Goal: Task Accomplishment & Management: Complete application form

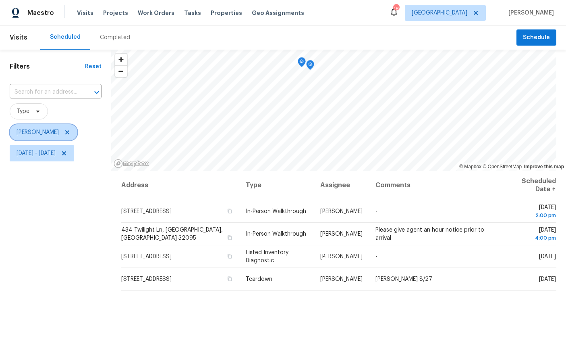
click at [36, 133] on span "[PERSON_NAME]" at bounding box center [38, 132] width 42 height 8
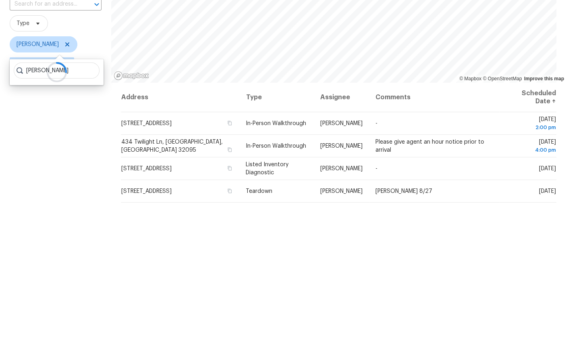
type input "Melissa mossbrooks"
click at [64, 129] on div "Filters Reset ​ Type William Sparks Wed, Aug 20 - Tue, Aug 26" at bounding box center [55, 248] width 111 height 397
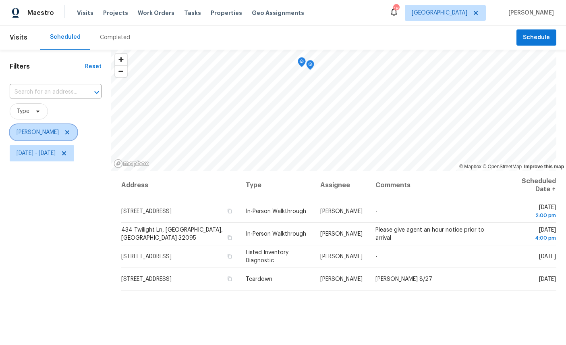
click at [69, 129] on icon at bounding box center [67, 132] width 6 height 6
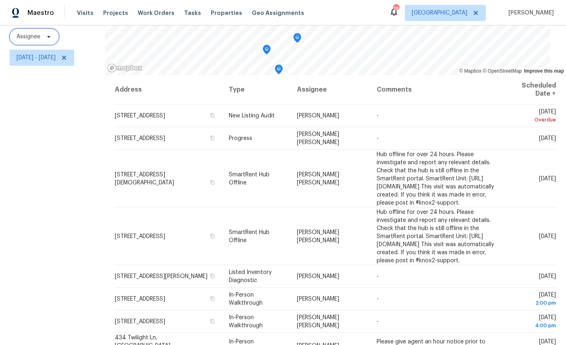
scroll to position [95, 0]
click at [330, 91] on th "Assignee" at bounding box center [331, 89] width 80 height 29
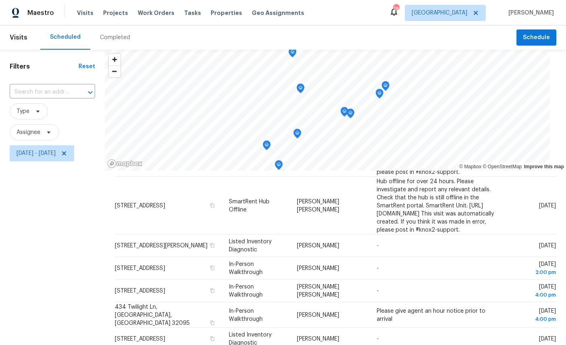
scroll to position [0, 0]
click at [22, 149] on span "Wed, Aug 20 - Tue, Aug 26" at bounding box center [36, 153] width 39 height 8
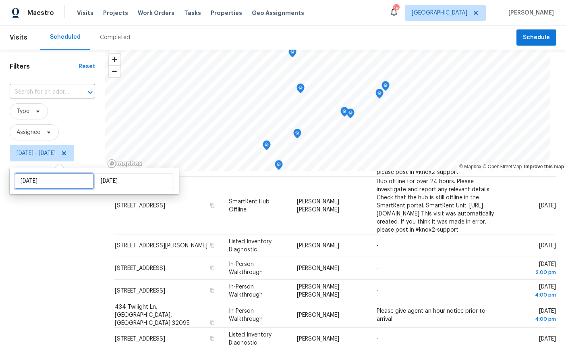
click at [28, 173] on input "Wed, Aug 20" at bounding box center [54, 181] width 79 height 16
select select "7"
select select "2025"
select select "8"
select select "2025"
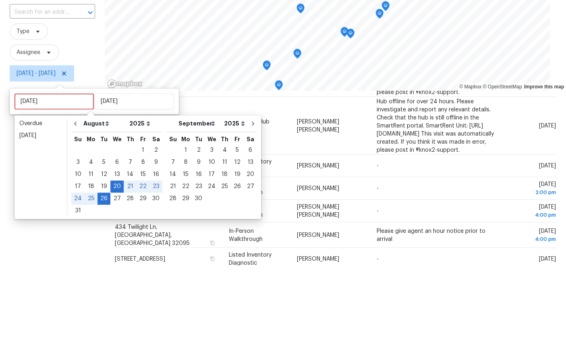
scroll to position [30, 0]
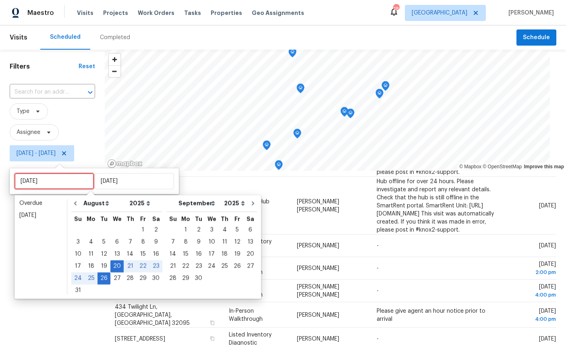
type input "Wed, Aug 27"
click at [113, 272] on div "27" at bounding box center [116, 277] width 13 height 11
type input "Wed, Aug 27"
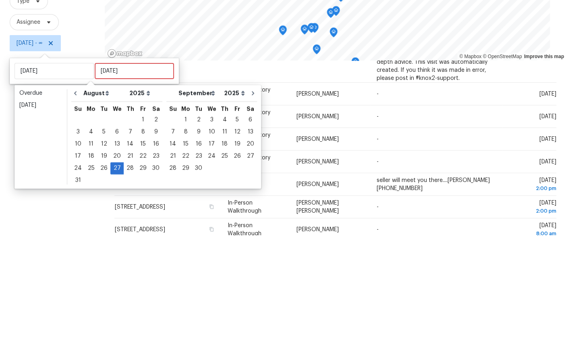
scroll to position [30, 0]
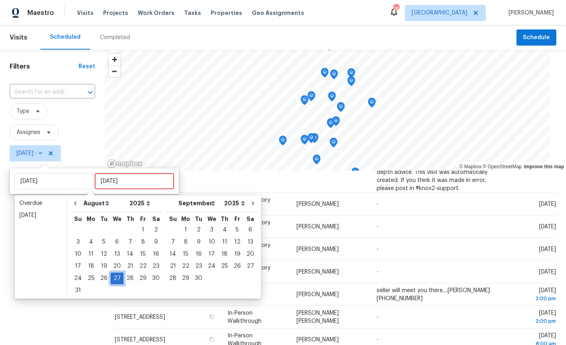
click at [112, 272] on div "27" at bounding box center [116, 277] width 13 height 11
type input "Wed, Aug 27"
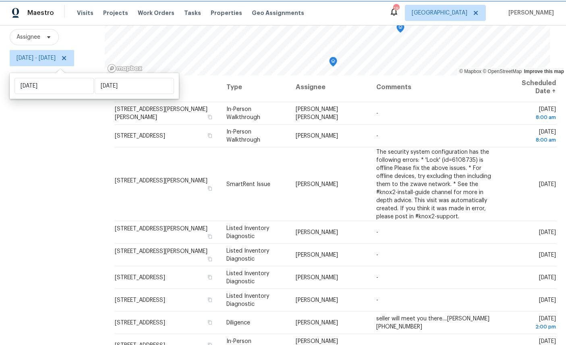
scroll to position [2, 0]
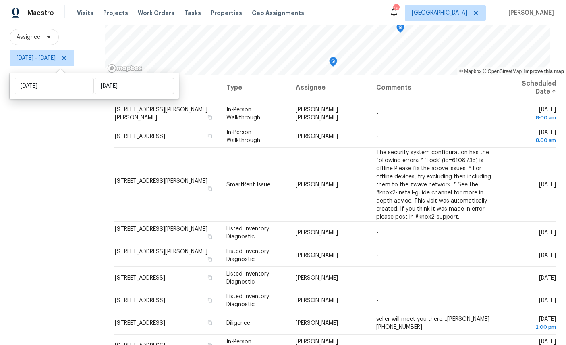
click at [47, 254] on div "Filters Reset ​ Type Assignee Wed, Aug 27 - Wed, Aug 27" at bounding box center [52, 152] width 105 height 397
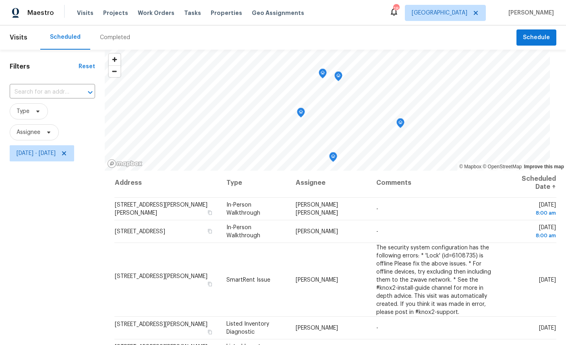
scroll to position [0, 0]
click at [538, 33] on span "Schedule" at bounding box center [536, 38] width 27 height 10
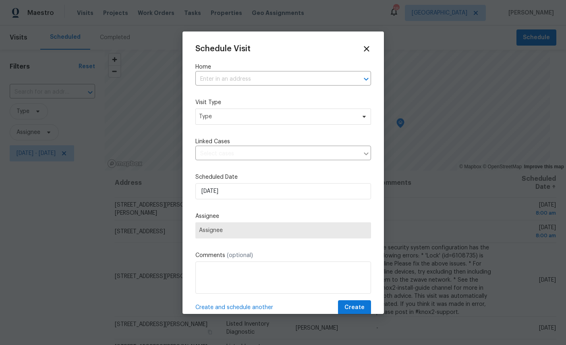
click at [272, 77] on input "text" at bounding box center [271, 79] width 153 height 12
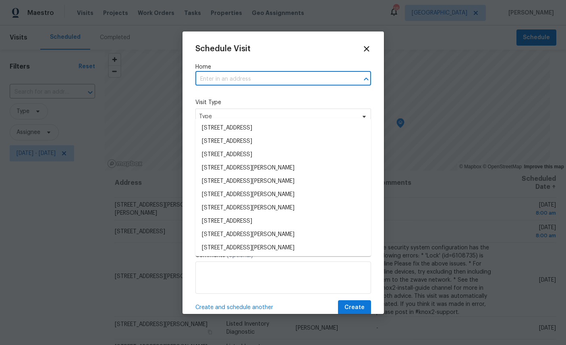
scroll to position [30, 0]
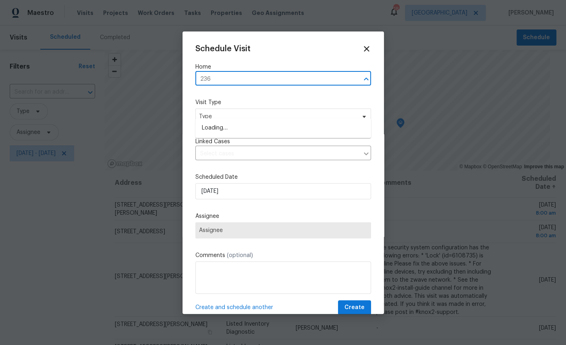
type input "2360"
click at [257, 121] on li "2360 Leonid Rd, Jacksonville, FL 32218" at bounding box center [283, 127] width 176 height 13
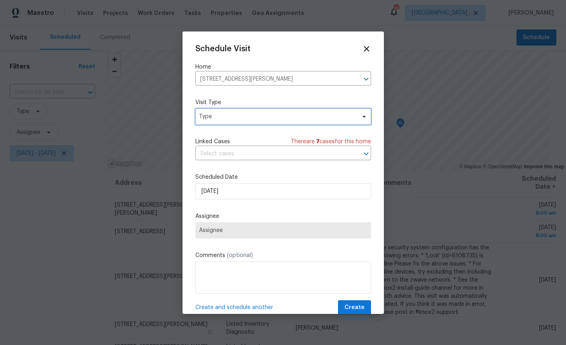
click at [243, 116] on span "Type" at bounding box center [277, 116] width 157 height 8
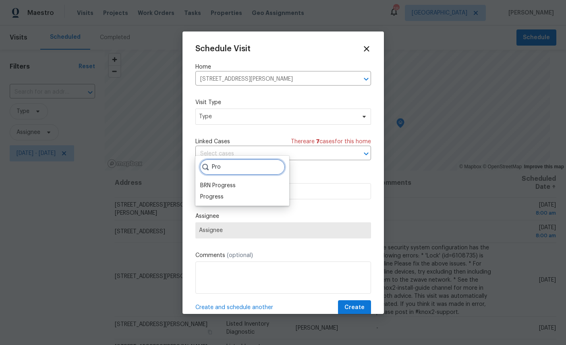
type input "Pro"
click at [208, 193] on div "Progress" at bounding box center [211, 197] width 23 height 8
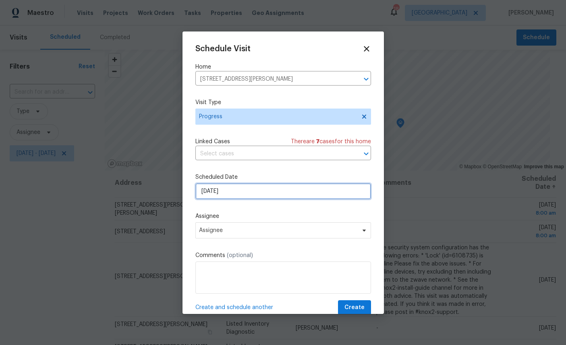
click at [256, 190] on input "[DATE]" at bounding box center [283, 191] width 176 height 16
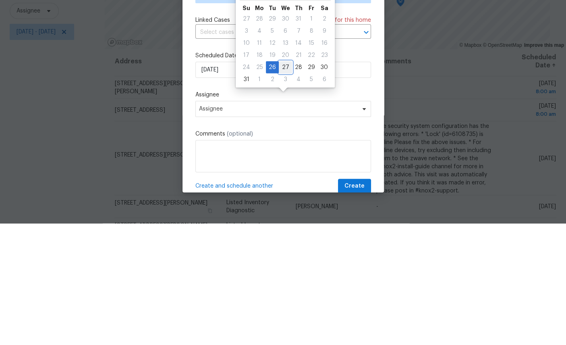
click at [286, 183] on div "27" at bounding box center [285, 188] width 13 height 11
type input "8/27/2025"
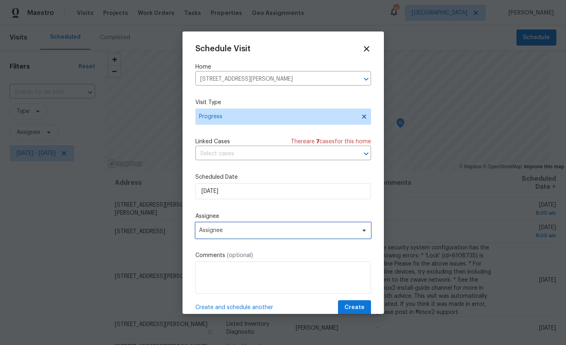
click at [262, 230] on span "Assignee" at bounding box center [278, 230] width 158 height 6
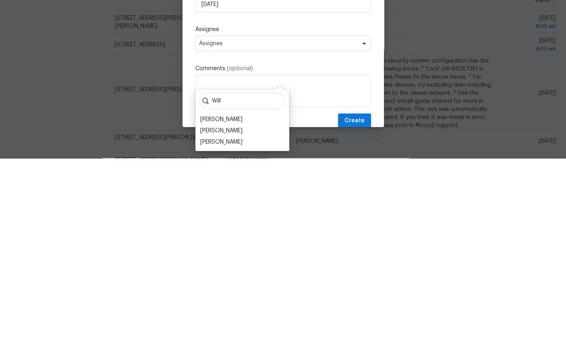
type input "Will"
click at [41, 92] on div at bounding box center [283, 172] width 566 height 345
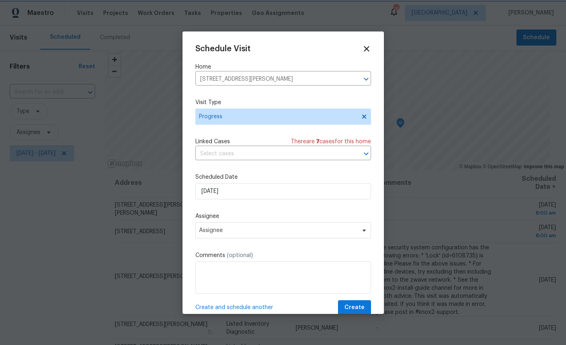
click at [356, 81] on icon "Clear" at bounding box center [355, 79] width 5 height 5
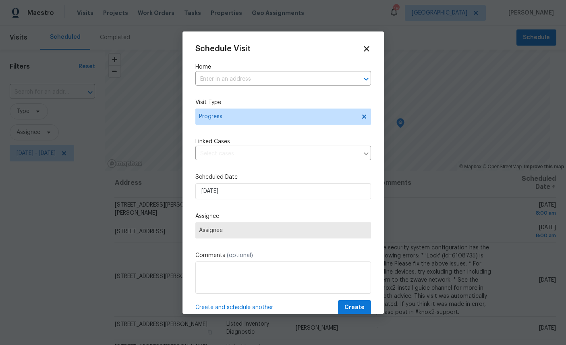
click at [250, 79] on input "text" at bounding box center [271, 79] width 153 height 12
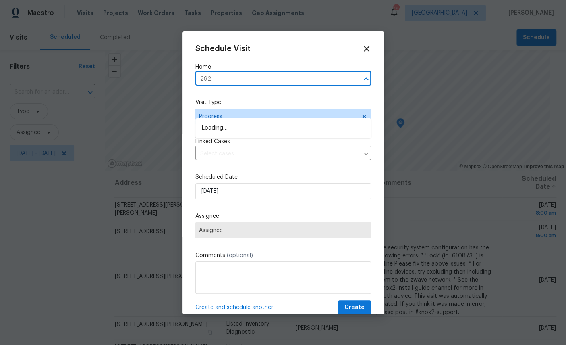
type input "2922"
click at [257, 121] on li "2922 Madrid Ave E, Jacksonville, FL 32217" at bounding box center [283, 127] width 176 height 13
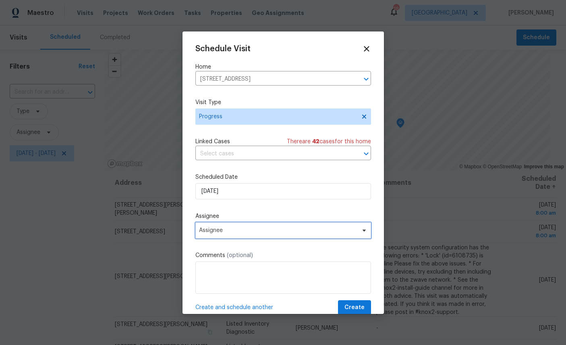
click at [267, 229] on span "Assignee" at bounding box center [278, 230] width 158 height 6
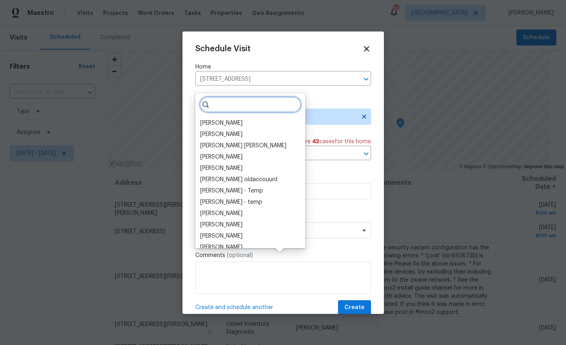
click at [211, 96] on input "search" at bounding box center [251, 104] width 102 height 16
click at [221, 119] on div "[PERSON_NAME]" at bounding box center [221, 123] width 42 height 8
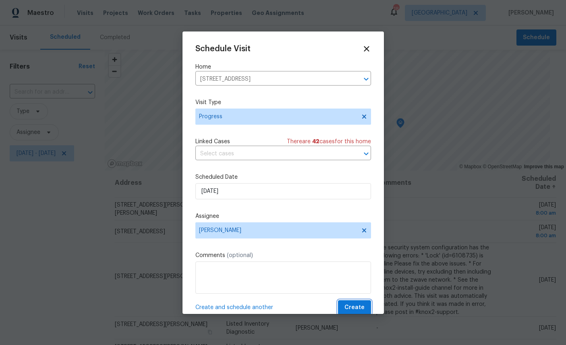
click at [355, 306] on span "Create" at bounding box center [355, 307] width 20 height 10
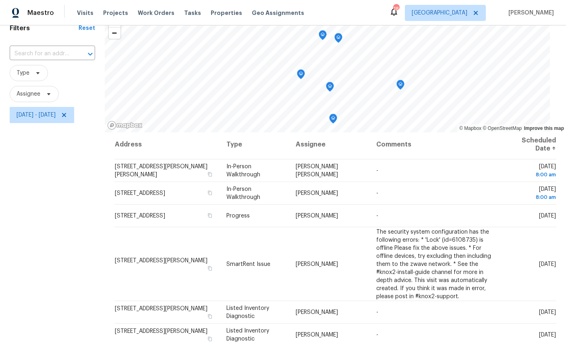
scroll to position [19, 0]
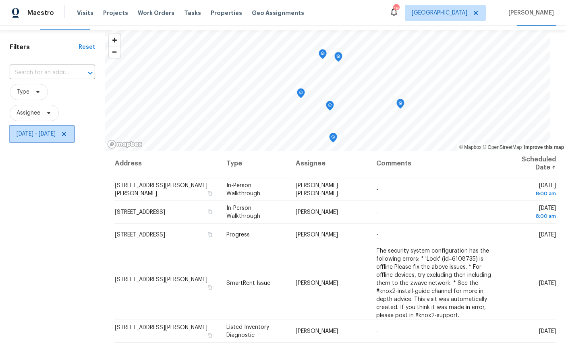
click at [56, 133] on span "Wed, Aug 27 - Wed, Aug 27" at bounding box center [36, 134] width 39 height 8
click at [22, 138] on span "Wed, Aug 27 - Wed, Aug 27" at bounding box center [36, 134] width 39 height 8
click at [26, 134] on span "Wed, Aug 27 - Wed, Aug 27" at bounding box center [36, 134] width 39 height 8
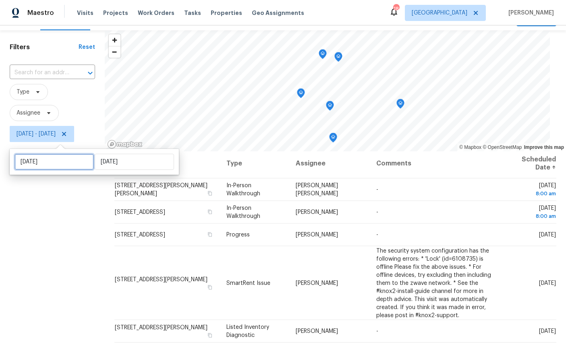
click at [35, 162] on input "Wed, Aug 27" at bounding box center [54, 162] width 79 height 16
select select "7"
select select "2025"
select select "8"
select select "2025"
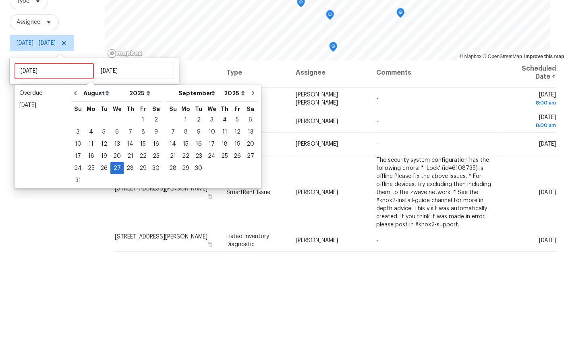
scroll to position [30, 0]
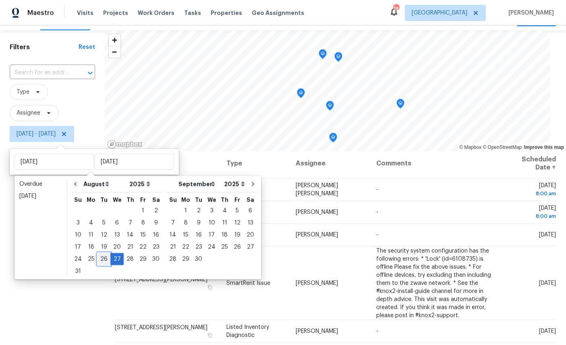
click at [100, 253] on div "26" at bounding box center [104, 258] width 13 height 11
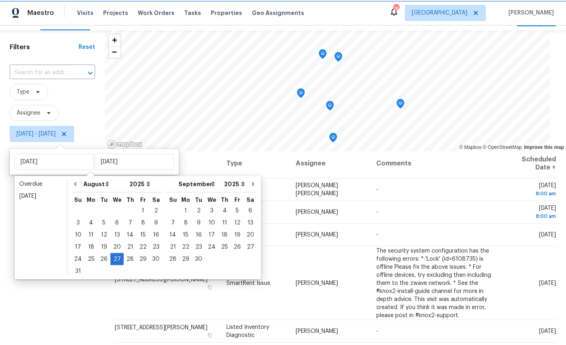
type input "Tue, Aug 26"
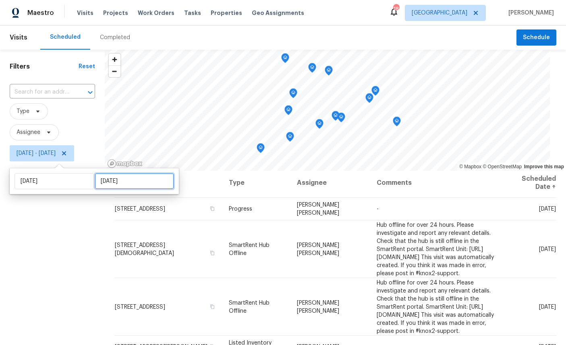
click at [109, 184] on input "Wed, Aug 27" at bounding box center [134, 181] width 79 height 16
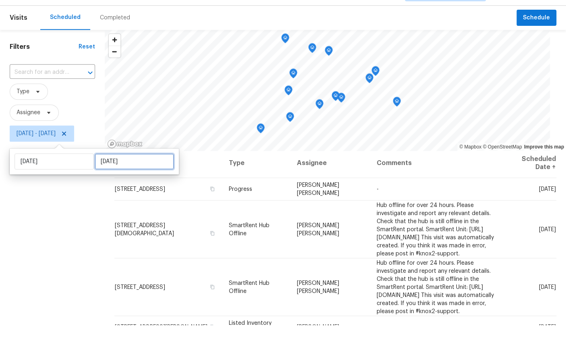
select select "7"
select select "2025"
select select "8"
select select "2025"
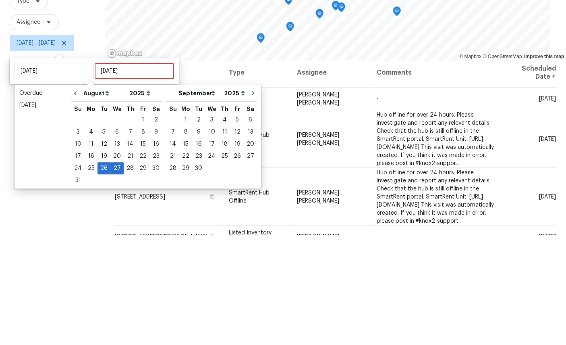
scroll to position [30, 0]
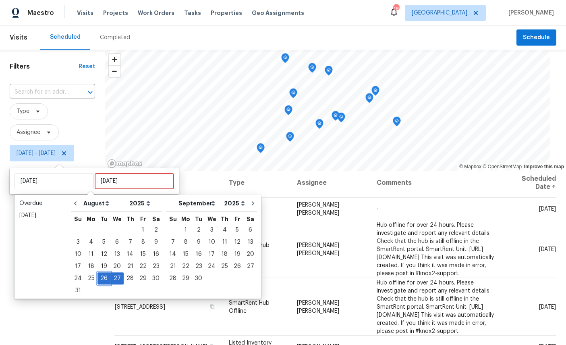
click at [102, 272] on div "26" at bounding box center [104, 277] width 13 height 11
type input "Tue, Aug 26"
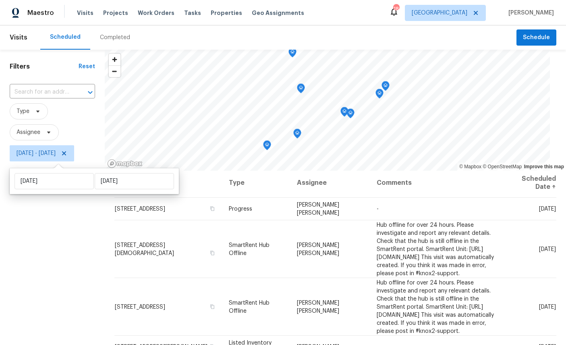
click at [58, 233] on div "Filters Reset ​ Type Assignee Tue, Aug 26 - Tue, Aug 26" at bounding box center [52, 248] width 105 height 397
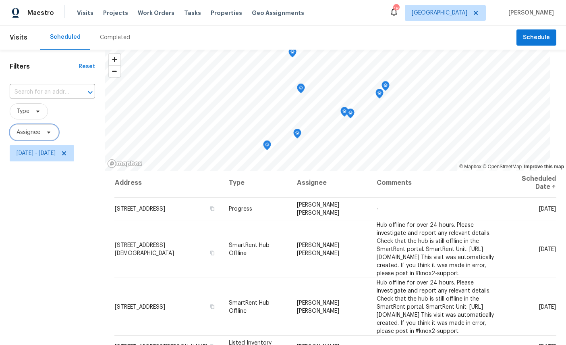
click at [33, 136] on span "Assignee" at bounding box center [29, 132] width 24 height 8
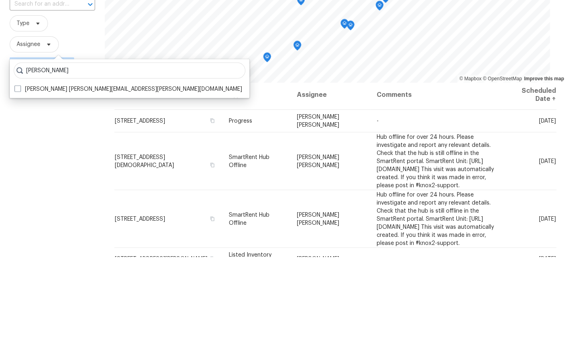
type input "William sparks"
click at [34, 173] on label "William Sparks william.sparks@opendoor.com" at bounding box center [129, 177] width 228 height 8
click at [20, 173] on input "William Sparks william.sparks@opendoor.com" at bounding box center [17, 175] width 5 height 5
checkbox input "true"
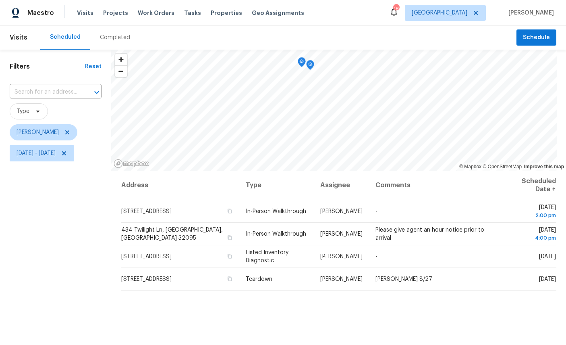
click at [61, 205] on div "Filters Reset ​ Type William Sparks Tue, Aug 26 - Tue, Aug 26" at bounding box center [55, 248] width 111 height 397
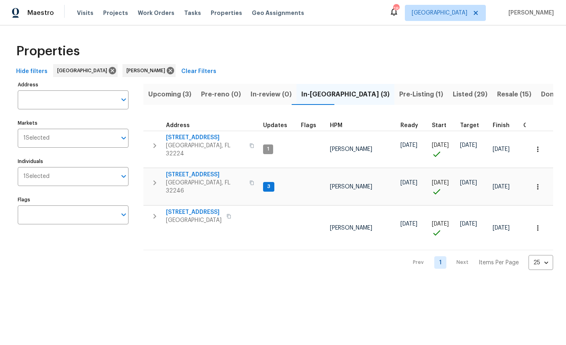
click at [497, 91] on span "Resale (15)" at bounding box center [514, 94] width 34 height 11
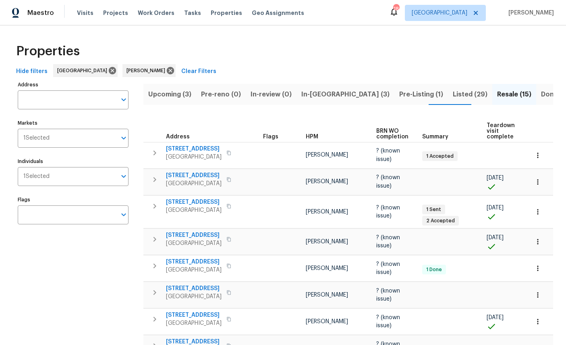
click at [314, 100] on button "In-reno (3)" at bounding box center [346, 94] width 98 height 21
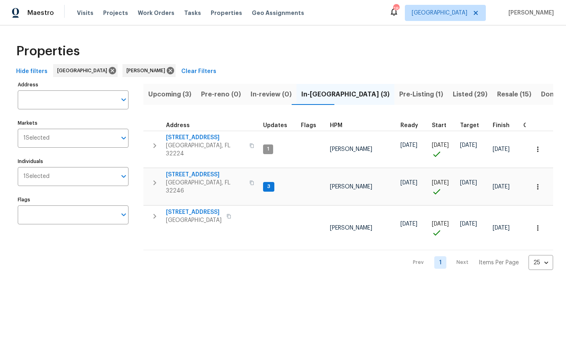
click at [204, 216] on span "Jacksonville, FL 32207" at bounding box center [194, 220] width 56 height 8
click at [189, 135] on span "12238 Bayonne St" at bounding box center [205, 137] width 79 height 8
